Goal: Entertainment & Leisure: Consume media (video, audio)

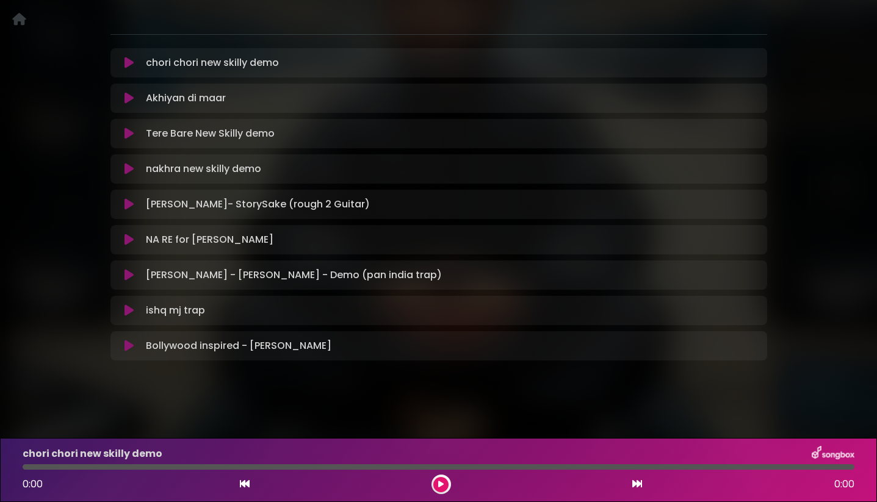
scroll to position [235, 0]
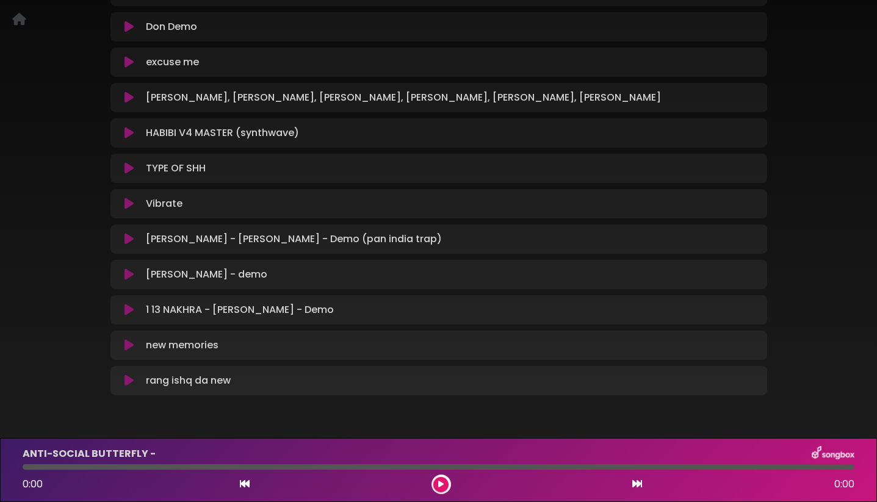
scroll to position [499, 0]
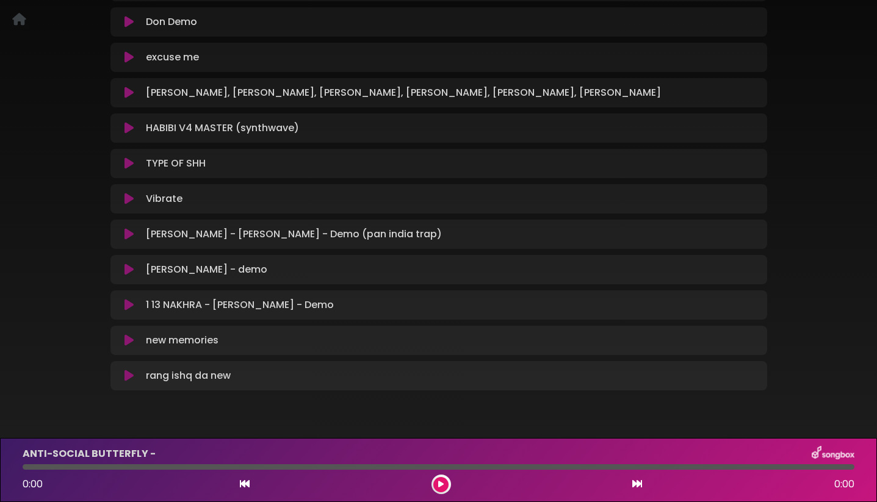
click at [127, 347] on div "new memories Loading Track... Your Feedback Name" at bounding box center [438, 340] width 656 height 29
click at [127, 346] on div "new memories Loading Track..." at bounding box center [439, 340] width 642 height 15
click at [128, 342] on icon at bounding box center [128, 340] width 9 height 12
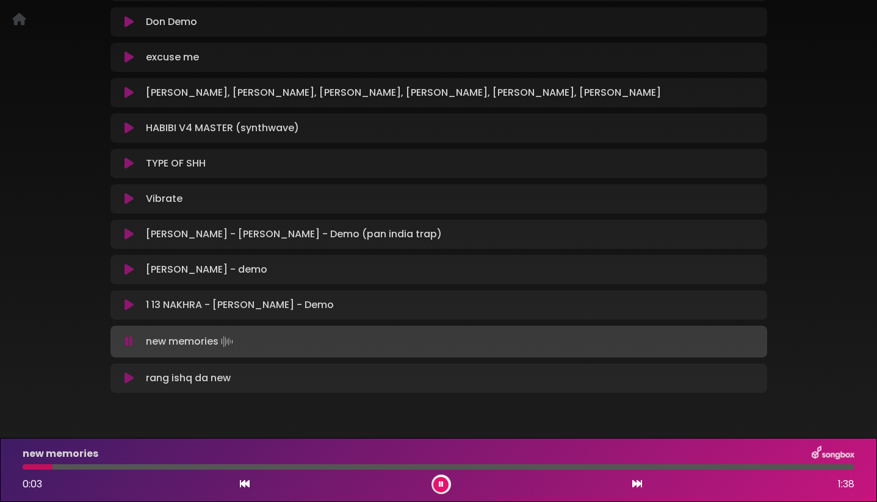
click at [115, 465] on div at bounding box center [439, 466] width 832 height 5
click at [206, 467] on div at bounding box center [439, 466] width 832 height 5
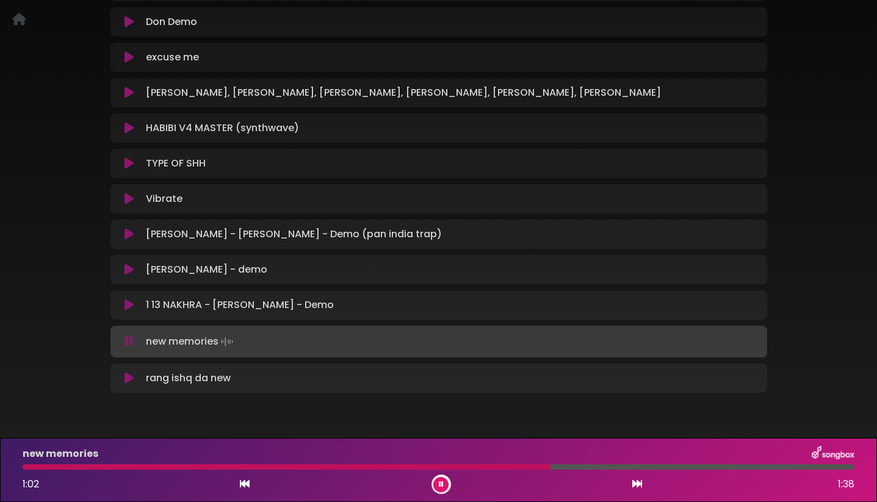
click at [131, 343] on icon at bounding box center [129, 342] width 8 height 12
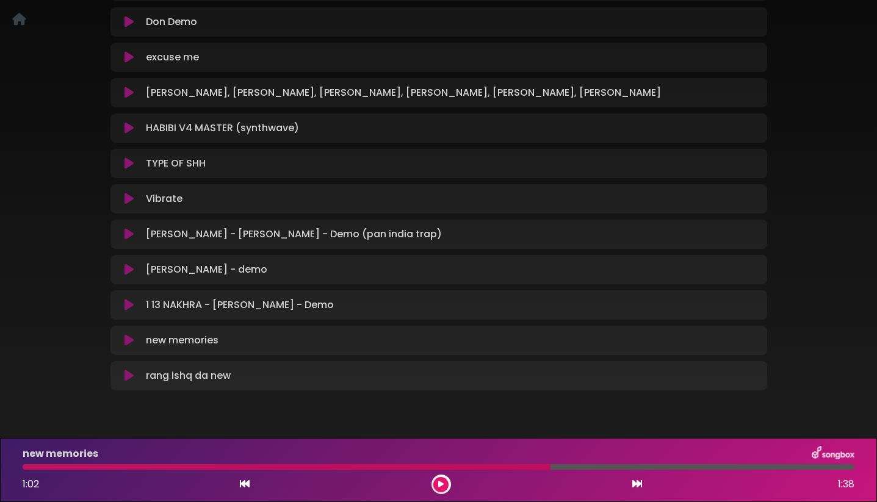
click at [128, 26] on icon at bounding box center [128, 22] width 9 height 12
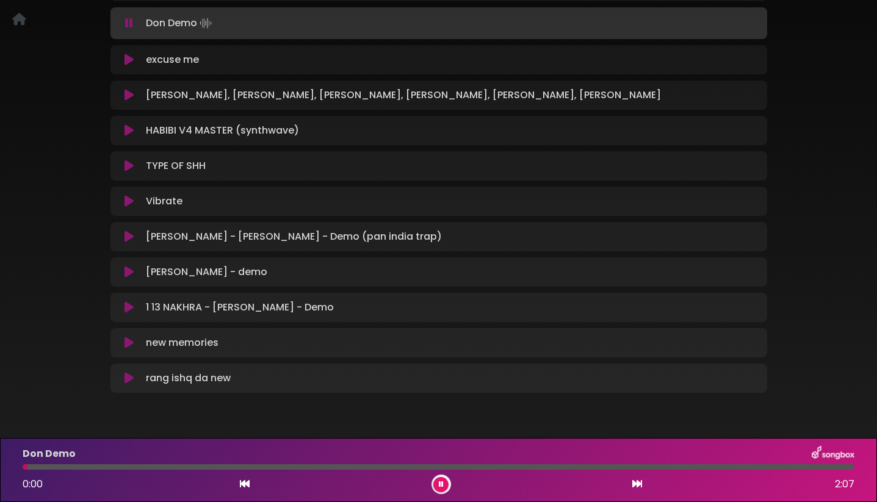
click at [128, 24] on icon at bounding box center [129, 23] width 8 height 12
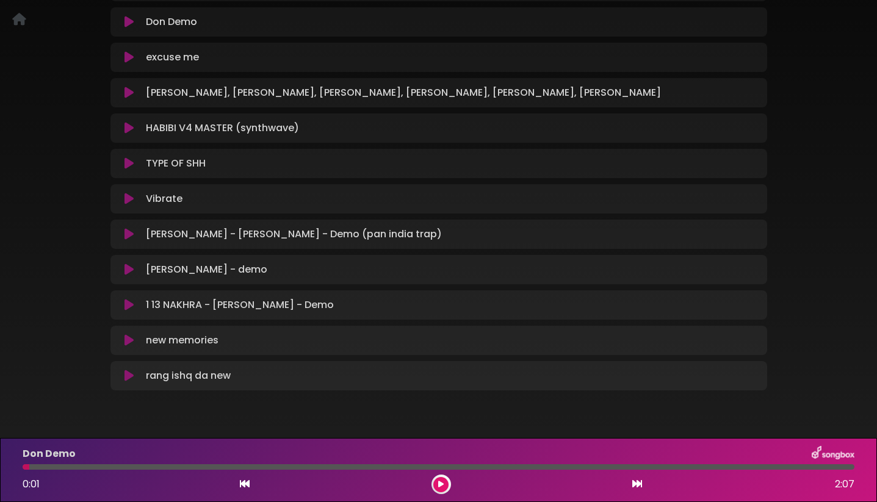
click at [128, 56] on icon at bounding box center [128, 57] width 9 height 12
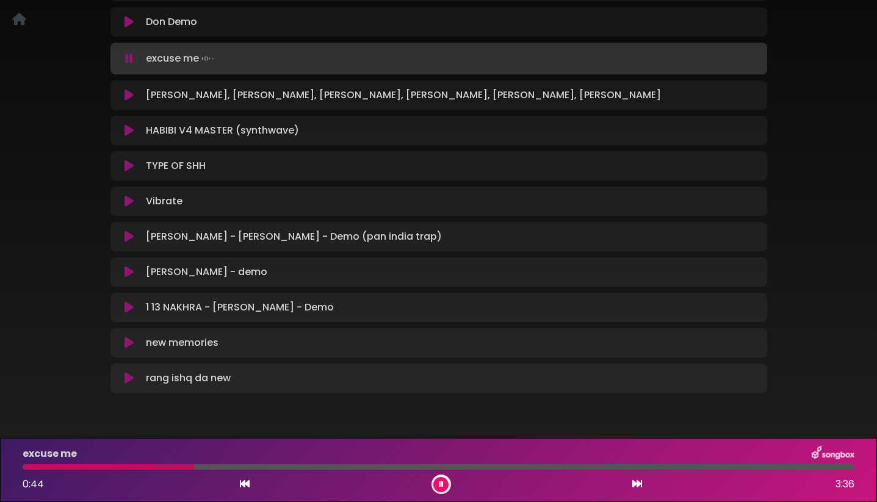
click at [128, 56] on icon at bounding box center [129, 58] width 8 height 12
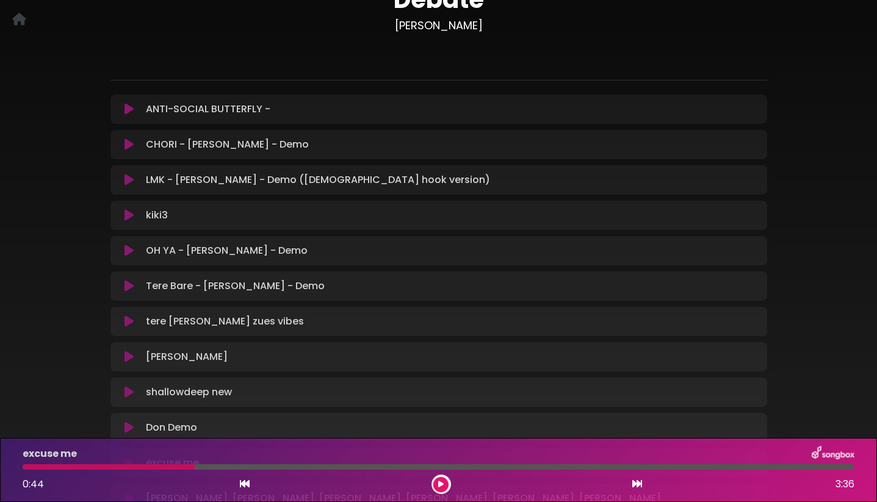
scroll to position [92, 0]
